Goal: Transaction & Acquisition: Subscribe to service/newsletter

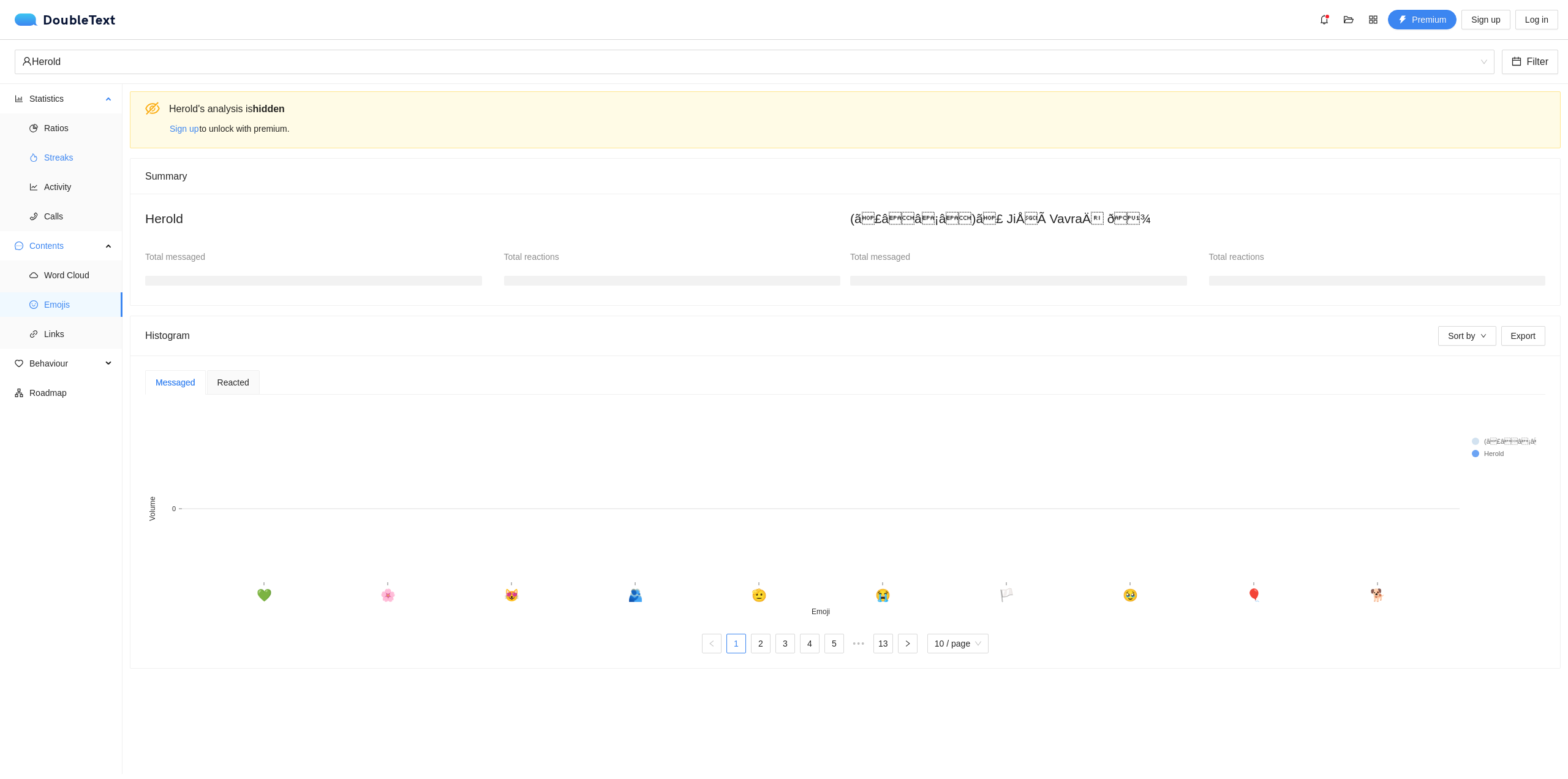
click at [64, 159] on span "Streaks" at bounding box center [78, 157] width 68 height 25
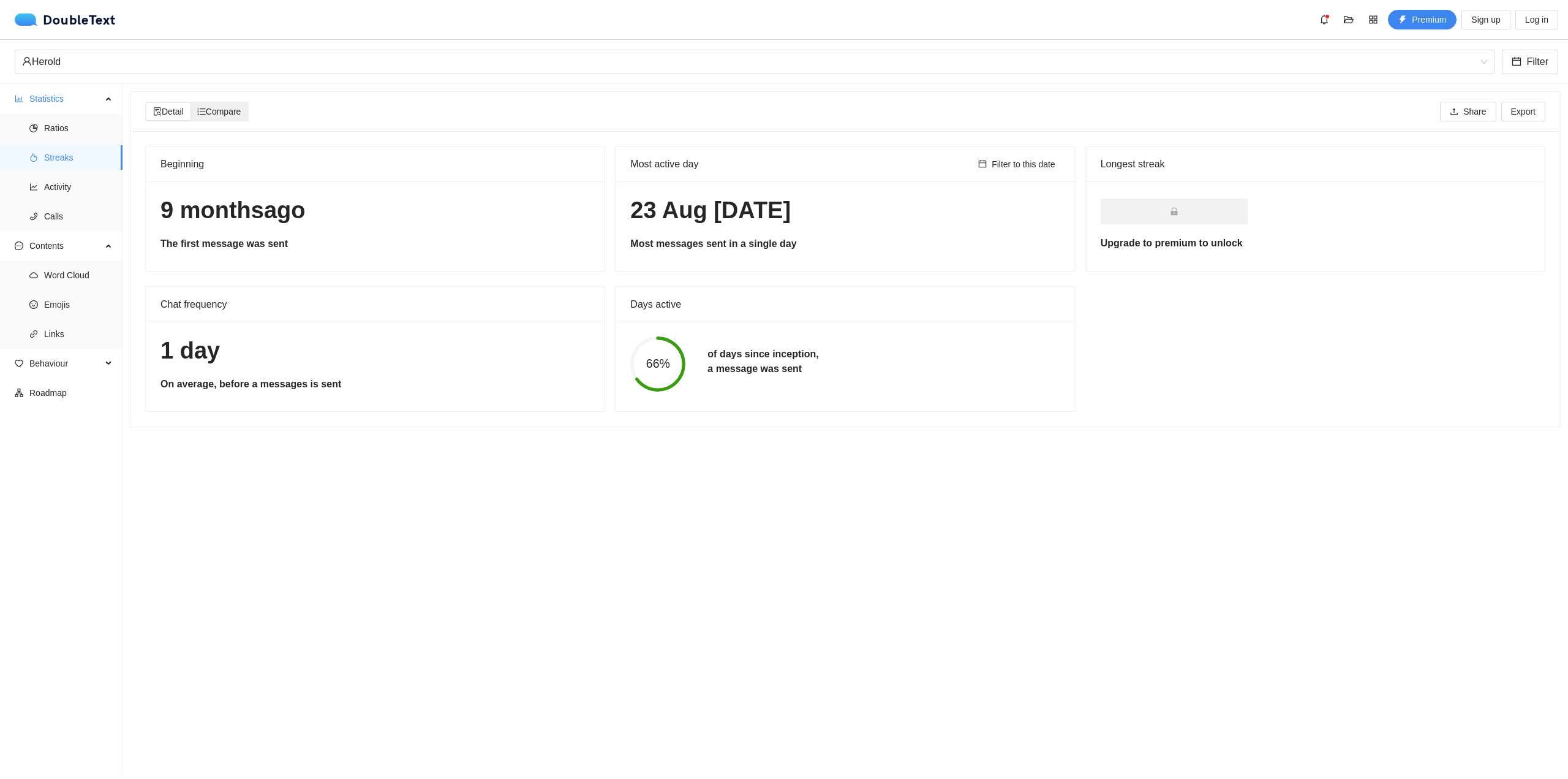
click at [228, 116] on span "Compare" at bounding box center [219, 111] width 44 height 10
click at [191, 103] on input "Compare" at bounding box center [191, 103] width 0 height 0
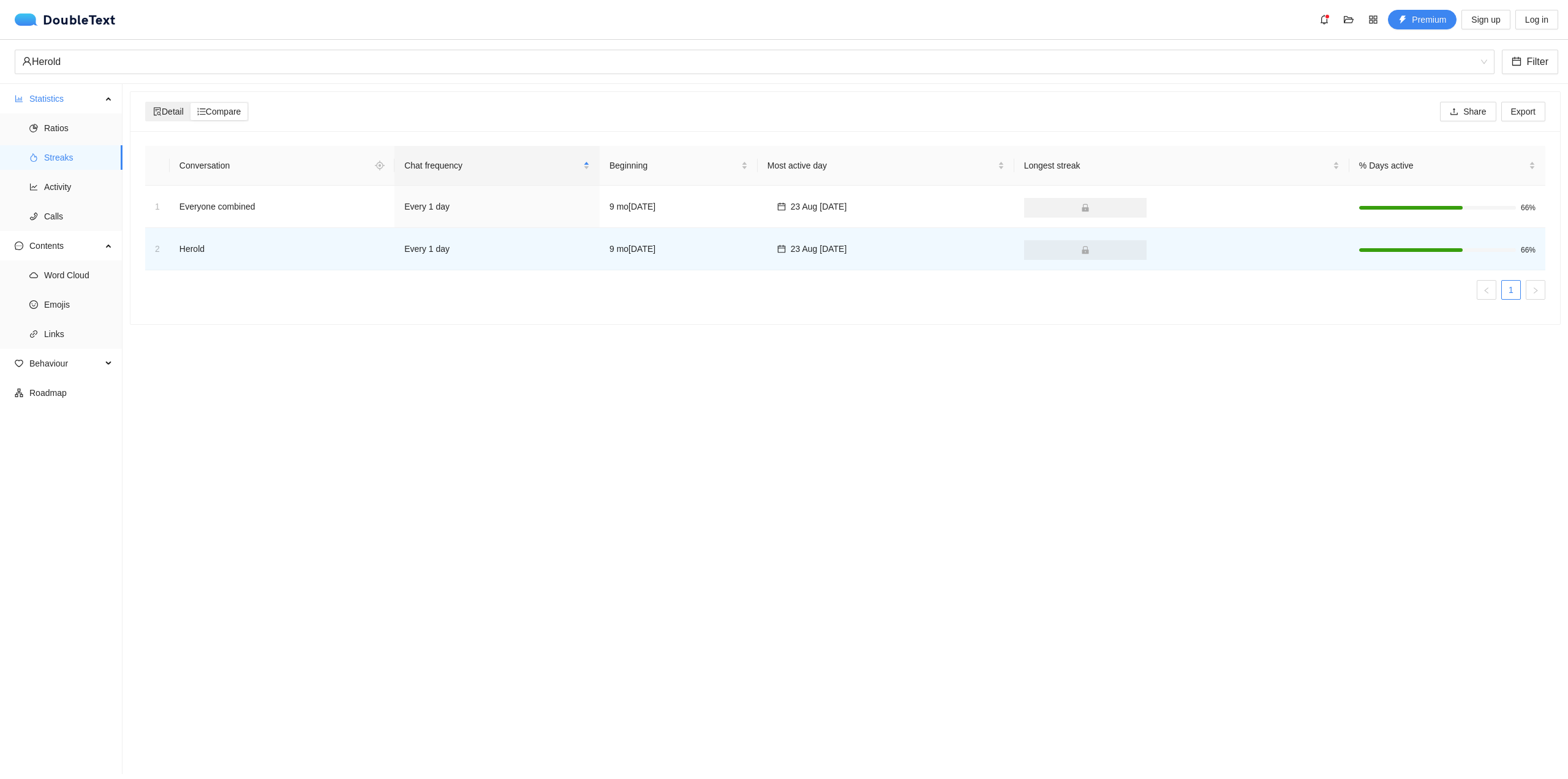
click at [169, 114] on span "Detail" at bounding box center [168, 111] width 31 height 10
click at [147, 103] on input "Detail" at bounding box center [147, 103] width 0 height 0
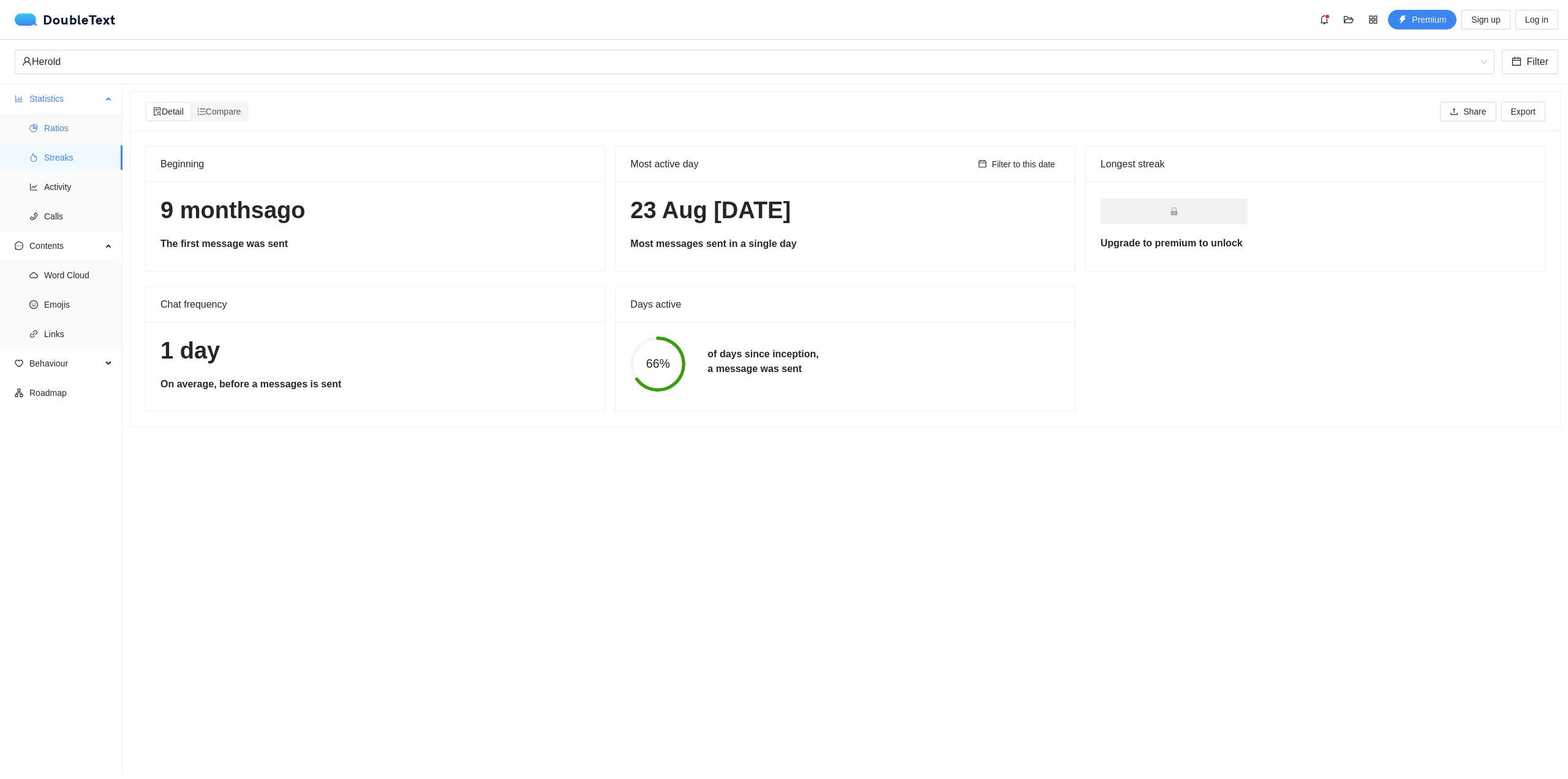
click at [56, 129] on span "Ratios" at bounding box center [78, 128] width 68 height 25
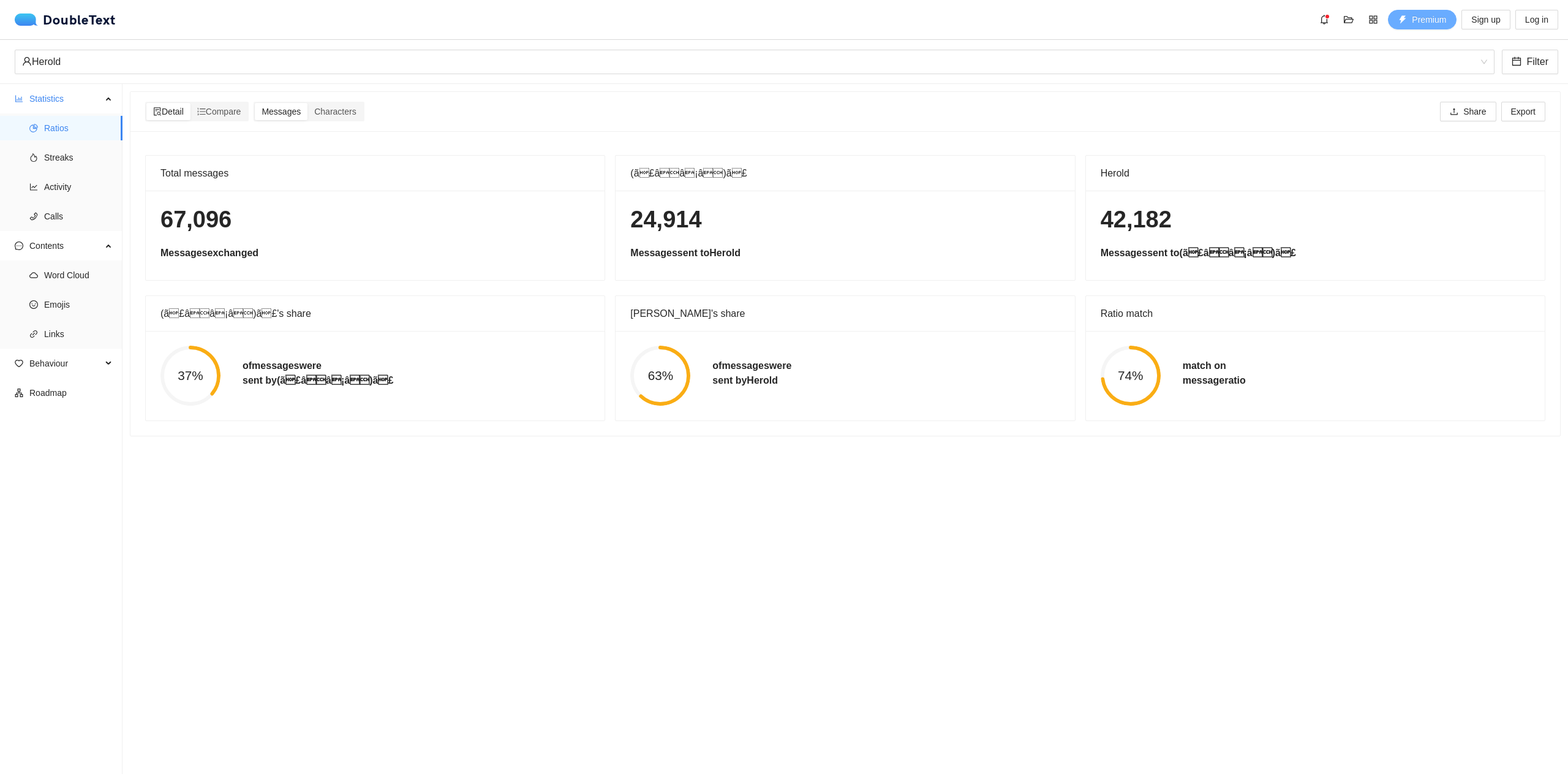
click at [1408, 19] on button "Premium" at bounding box center [1422, 19] width 68 height 19
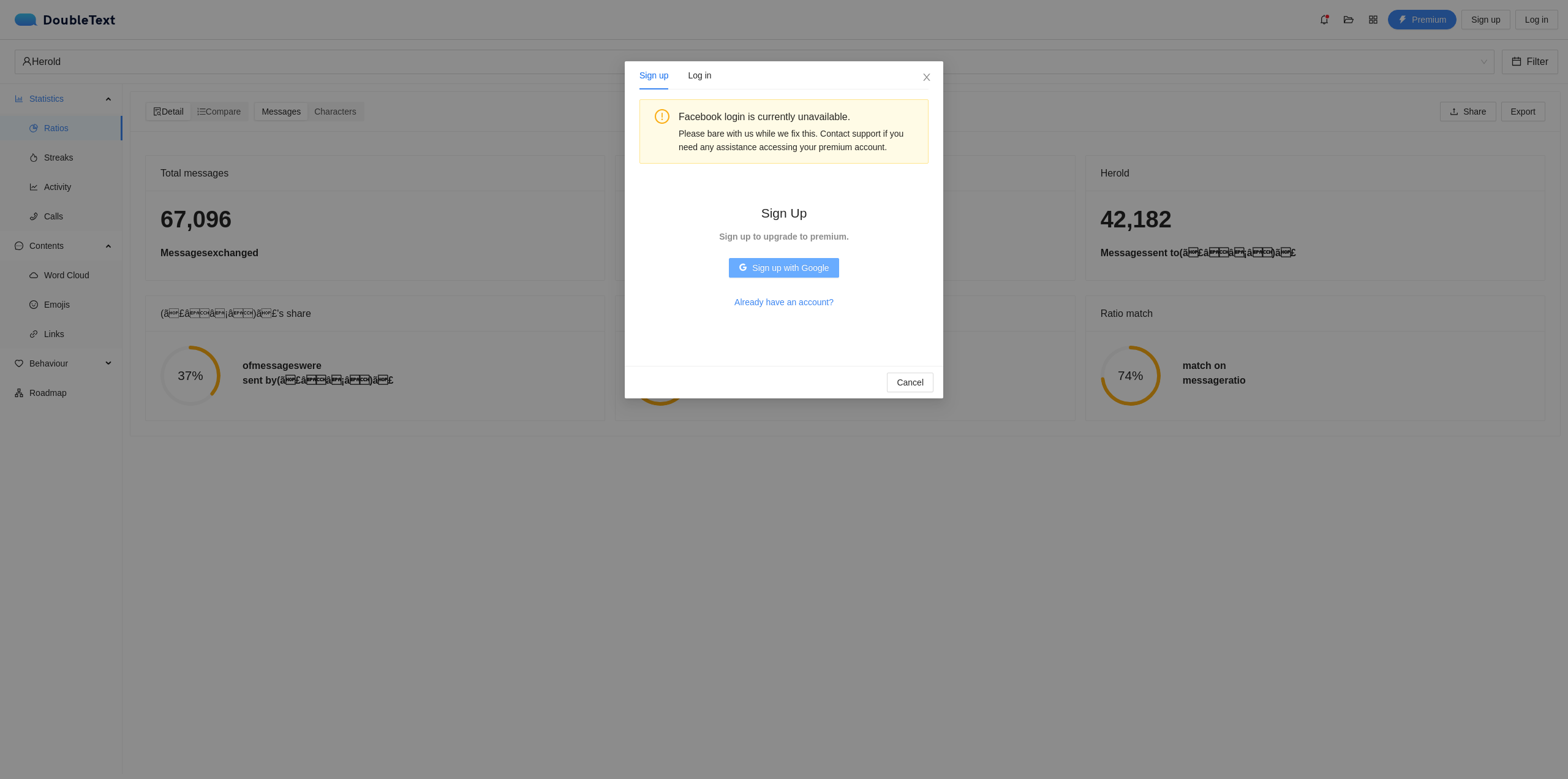
click at [793, 264] on span "Sign up with Google" at bounding box center [790, 267] width 76 height 13
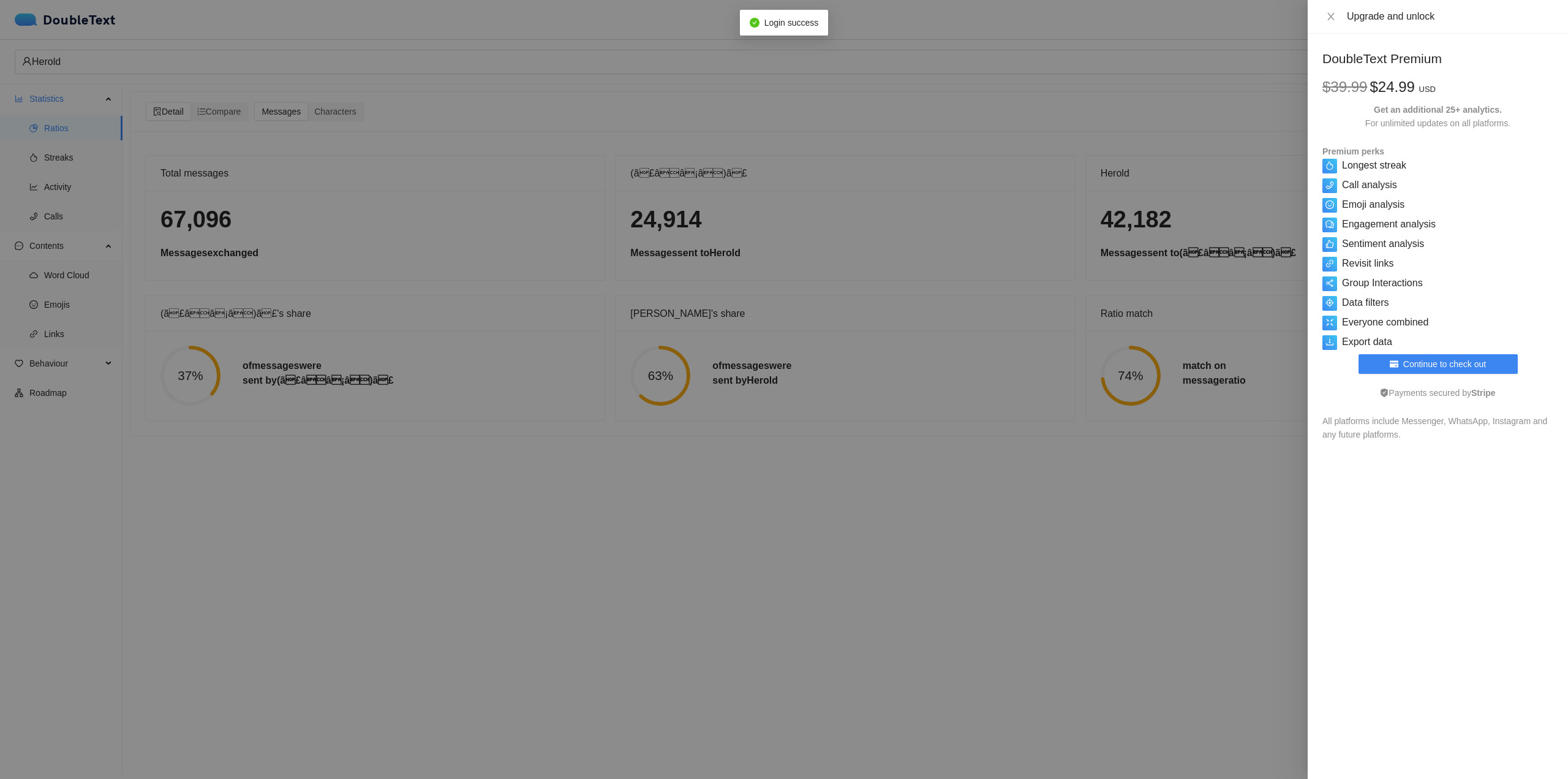
click at [1132, 225] on div at bounding box center [784, 389] width 1568 height 779
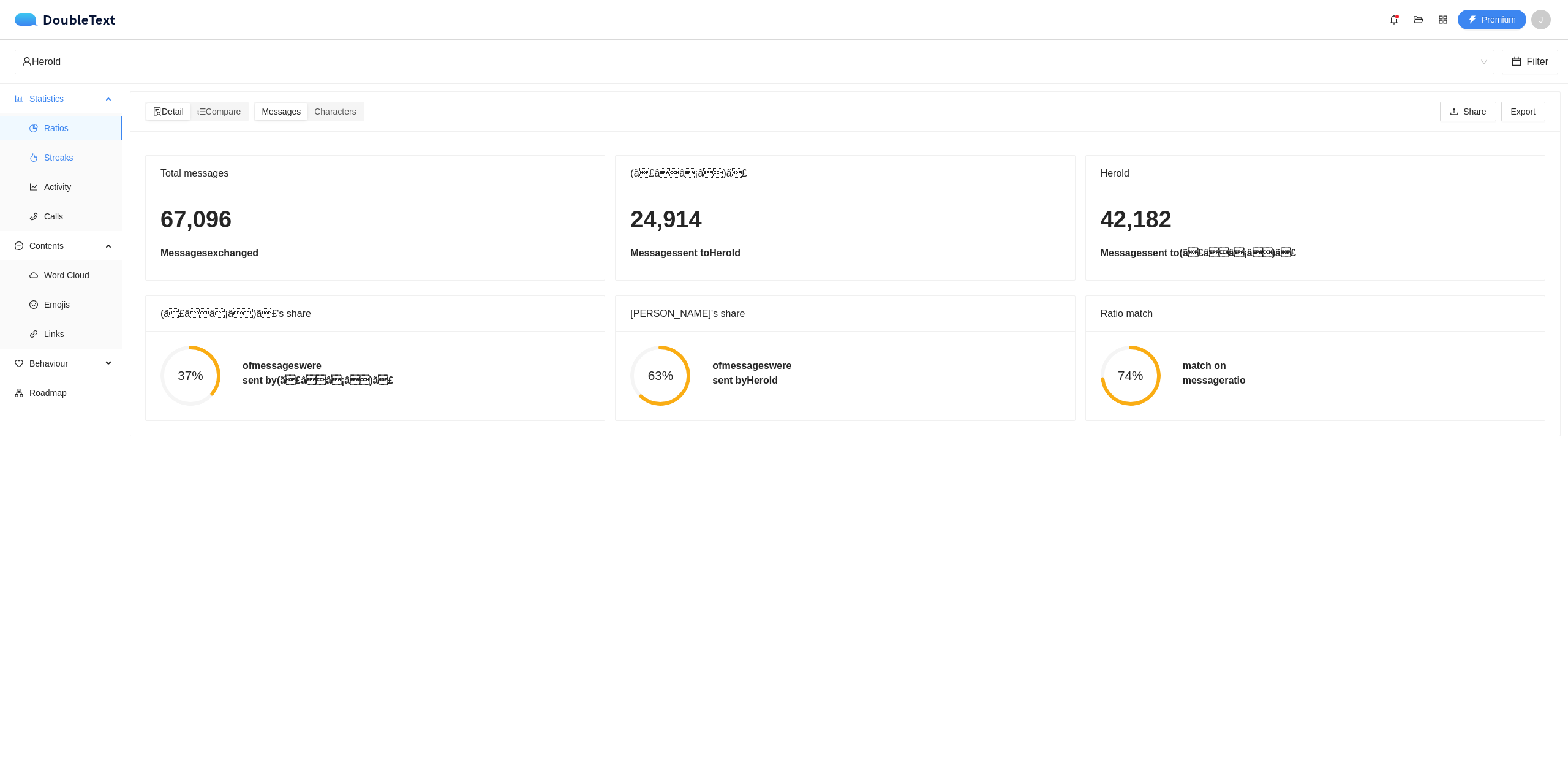
click at [72, 151] on span "Streaks" at bounding box center [78, 157] width 68 height 25
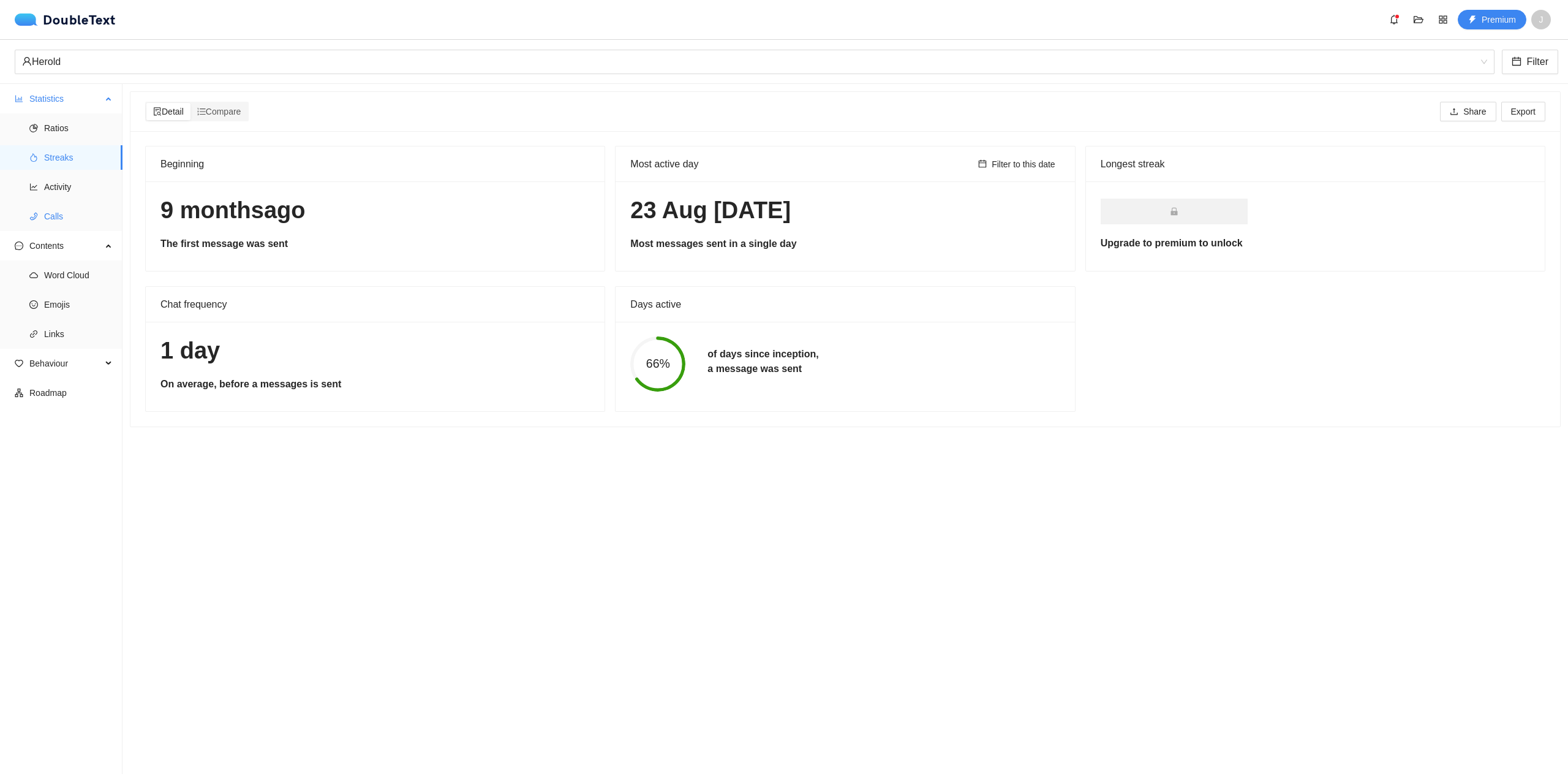
click at [66, 211] on span "Calls" at bounding box center [78, 216] width 68 height 25
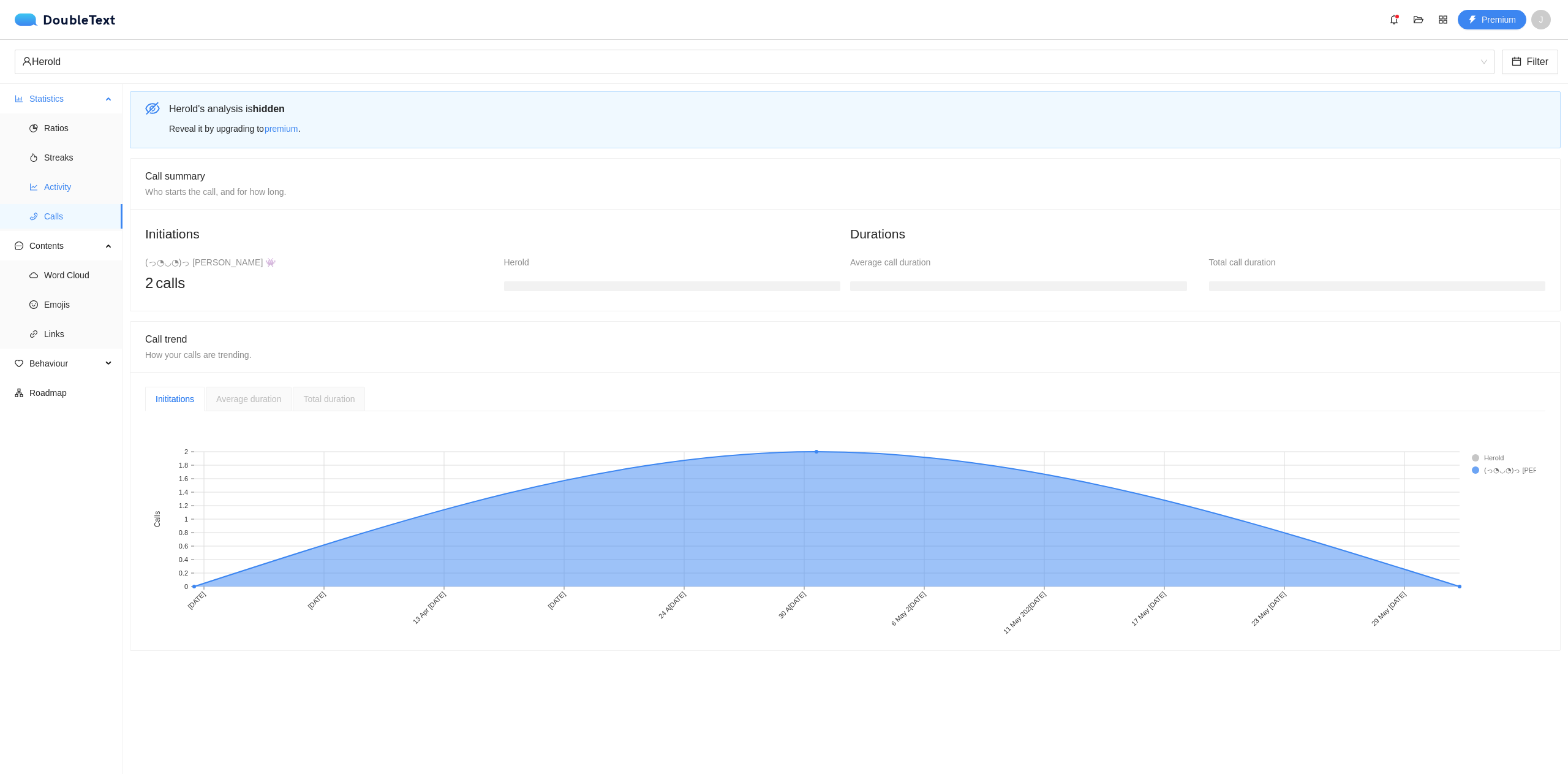
click at [68, 189] on span "Activity" at bounding box center [78, 187] width 68 height 25
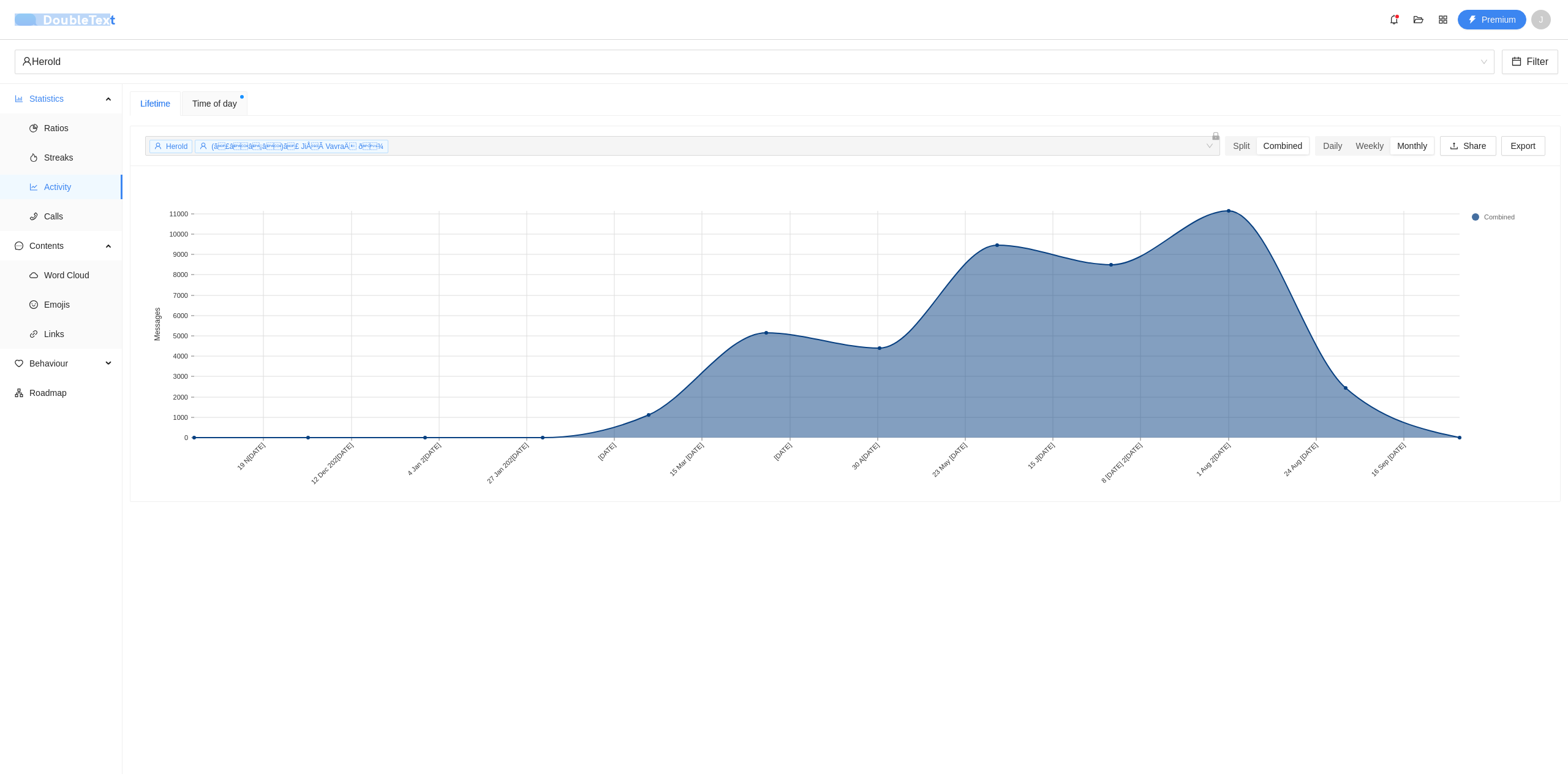
drag, startPoint x: 137, startPoint y: 15, endPoint x: 113, endPoint y: 22, distance: 25.0
click at [113, 22] on div "DoubleText Premium J" at bounding box center [787, 19] width 1543 height 19
click at [150, 21] on div "DoubleText Premium J" at bounding box center [787, 19] width 1543 height 19
drag, startPoint x: 145, startPoint y: 21, endPoint x: 115, endPoint y: 25, distance: 30.3
click at [115, 25] on div "DoubleText Premium J" at bounding box center [787, 19] width 1543 height 19
